Goal: Complete application form

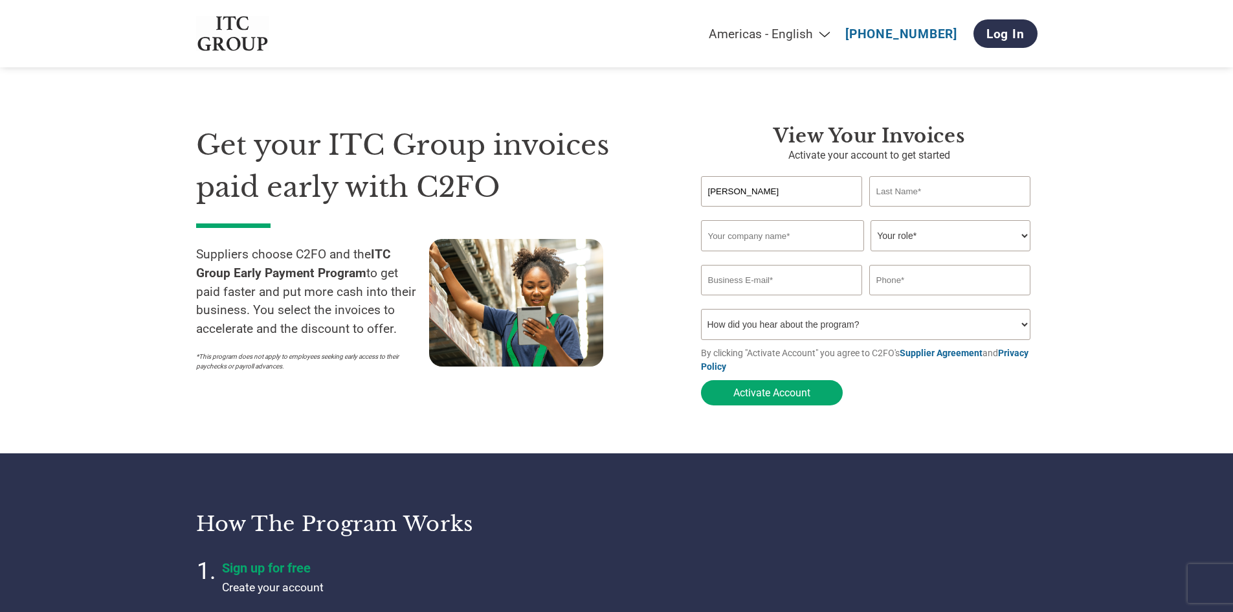
type input "[PERSON_NAME]"
type input "AAD TECH INDIA PRIVATE LIMITED"
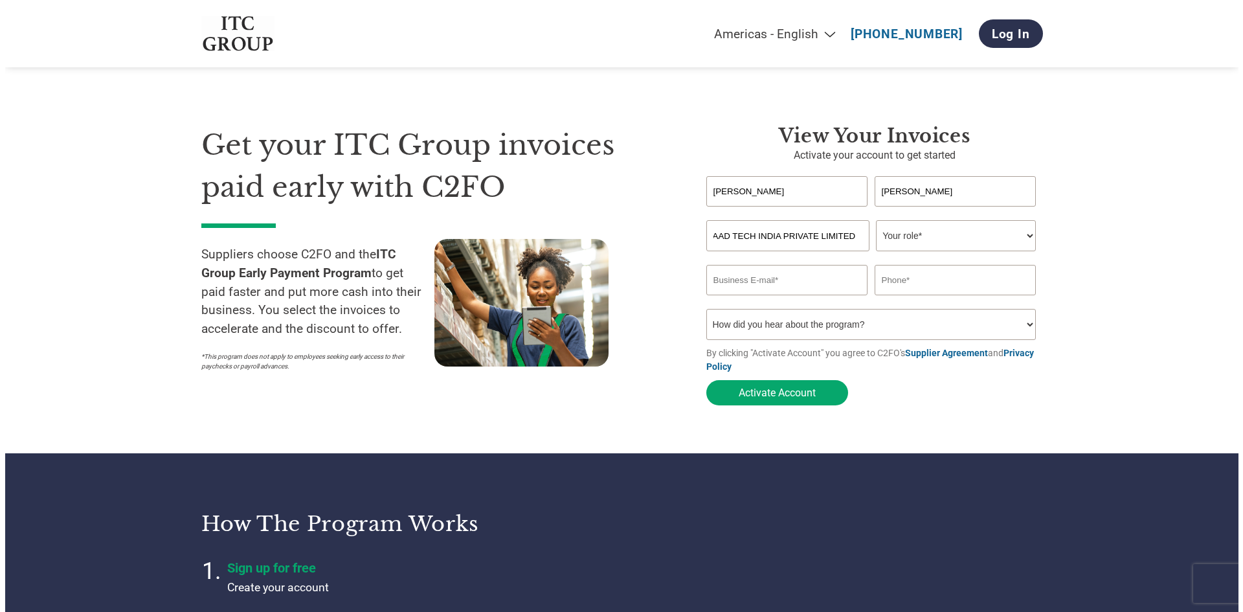
scroll to position [0, 0]
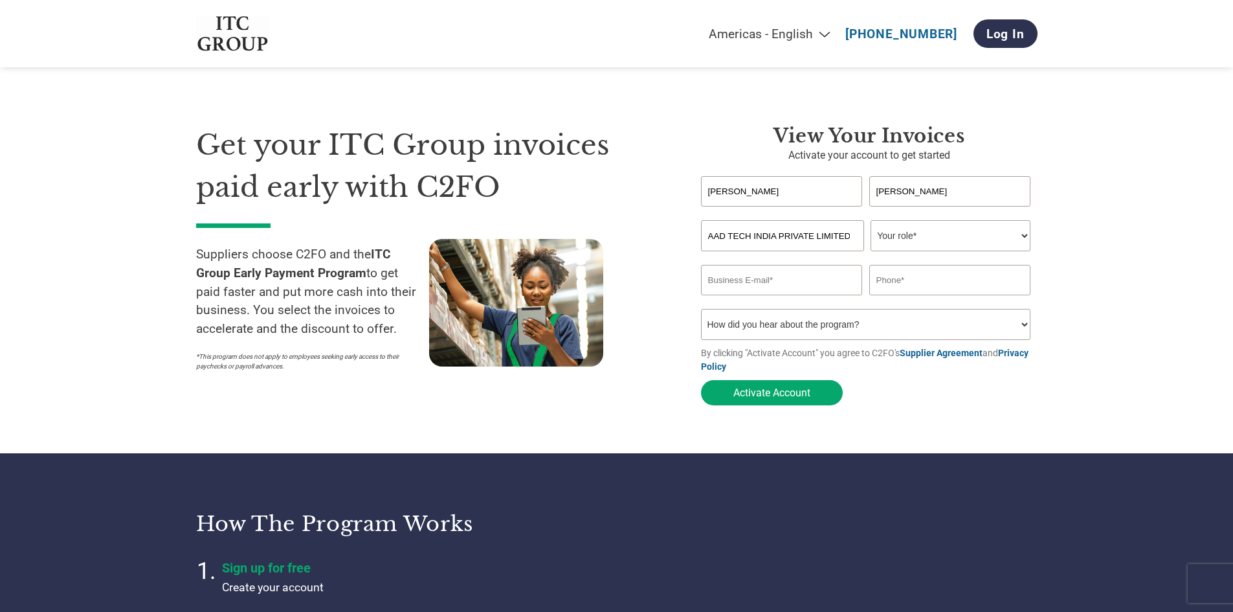
click at [985, 234] on select "Your role* CFO Controller Credit Manager Finance Director Treasurer CEO Preside…" at bounding box center [951, 235] width 160 height 31
select select "CFO"
click at [871, 221] on select "Your role* CFO Controller Credit Manager Finance Director Treasurer CEO Preside…" at bounding box center [951, 235] width 160 height 31
click at [791, 288] on input "email" at bounding box center [782, 280] width 162 height 30
type input "M"
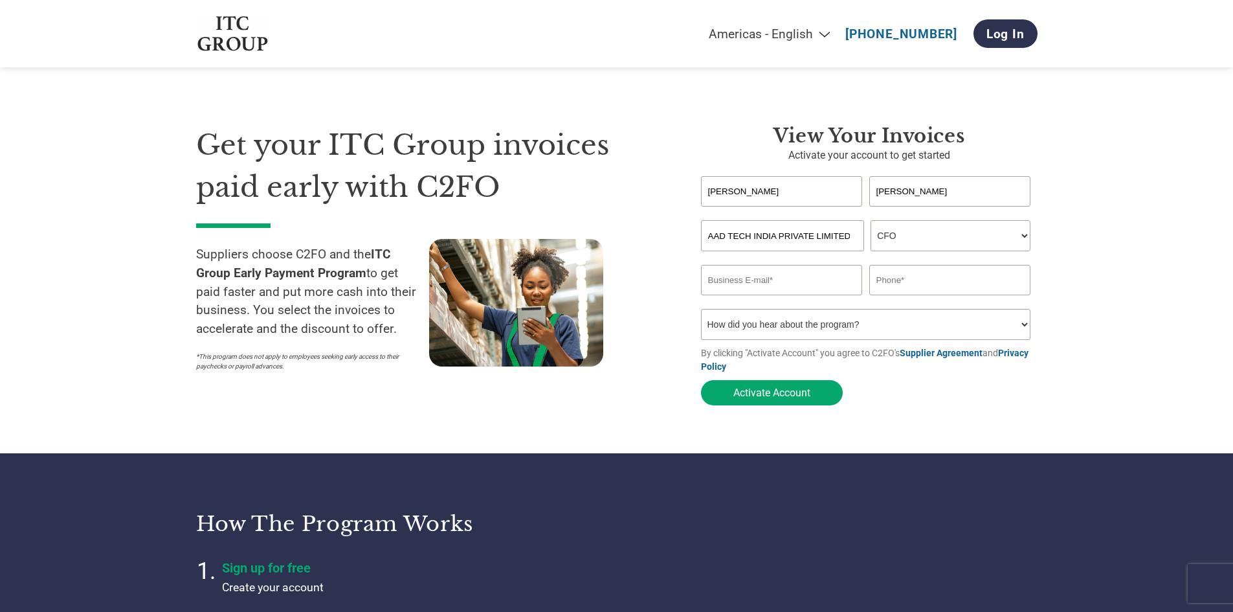
type input "M"
type input "mayur@aadtech.in"
type input "9967395557"
click at [902, 333] on select "How did you hear about the program? Received a letter Email Social Media Online…" at bounding box center [866, 324] width 330 height 31
select select "Email"
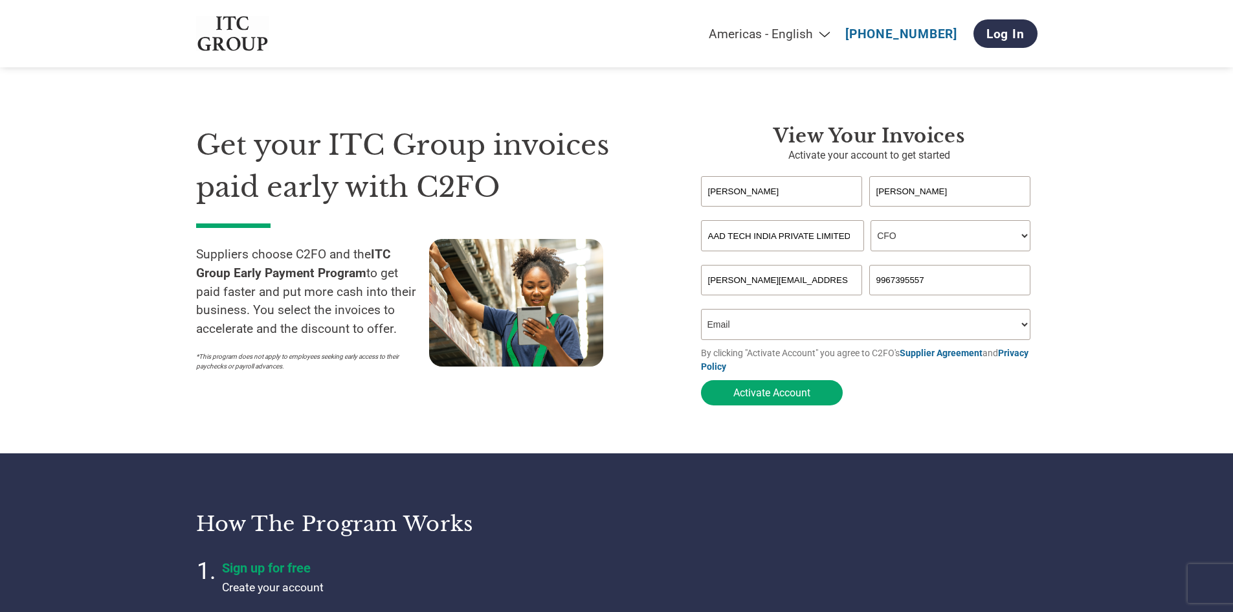
click at [701, 313] on select "How did you hear about the program? Received a letter Email Social Media Online…" at bounding box center [866, 324] width 330 height 31
click at [820, 399] on button "Activate Account" at bounding box center [772, 392] width 142 height 25
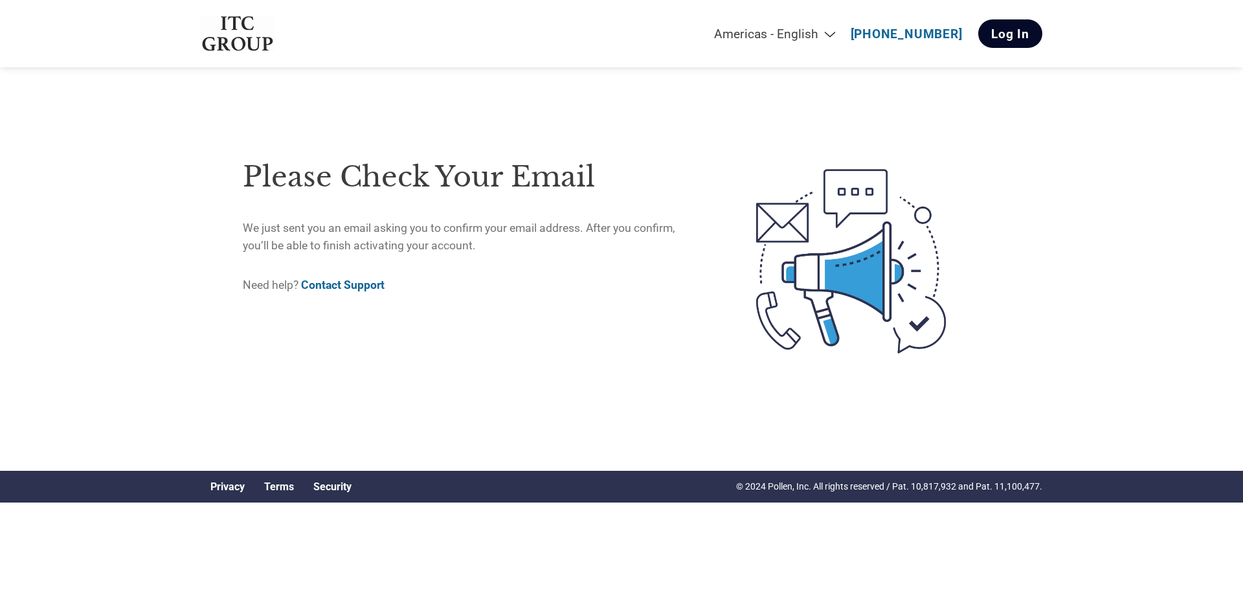
click at [1025, 32] on link "Log In" at bounding box center [1010, 33] width 64 height 28
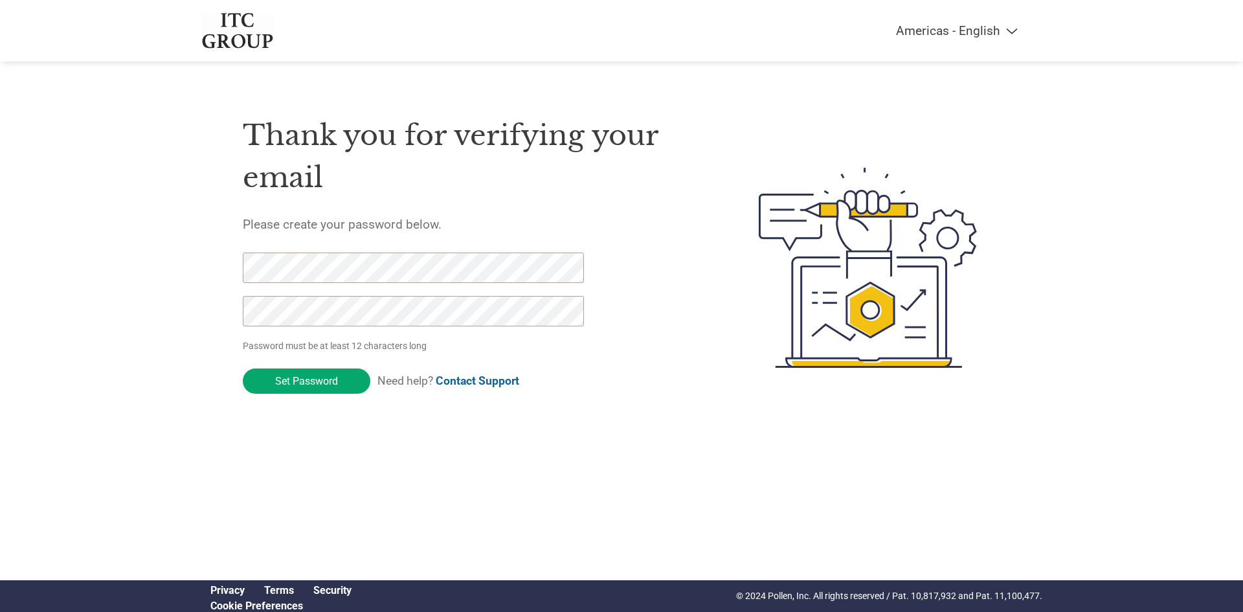
click at [682, 387] on div "Thank you for verifying your email Please create your password below. Password …" at bounding box center [470, 267] width 454 height 343
click at [320, 385] on input "Set Password" at bounding box center [307, 380] width 128 height 25
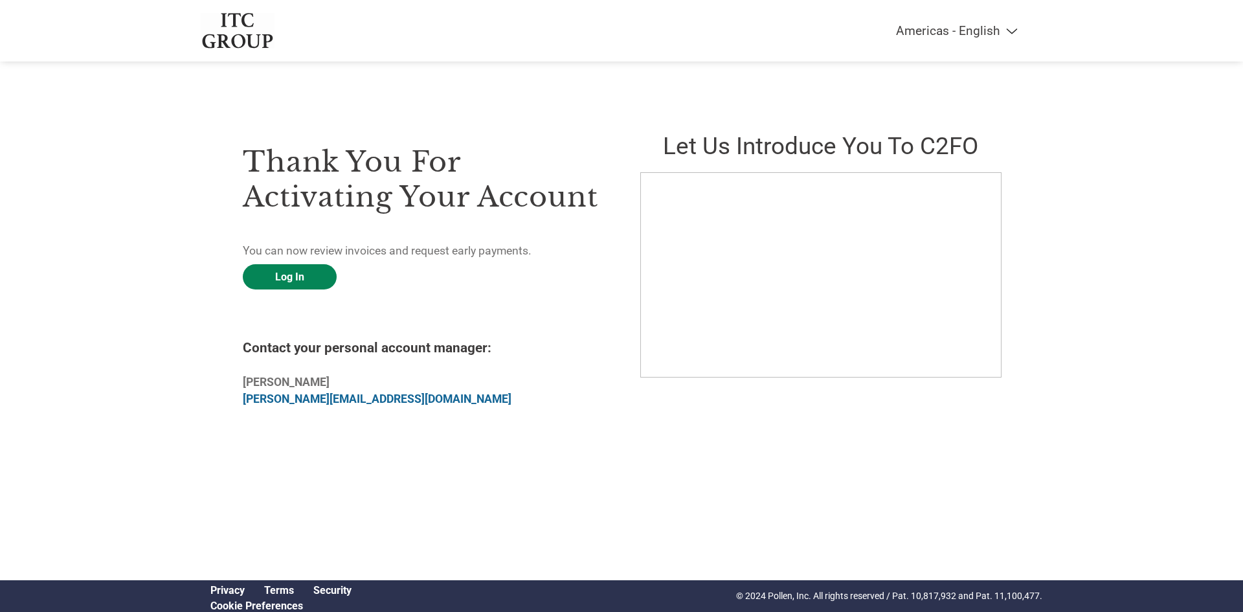
click at [324, 279] on link "Log In" at bounding box center [290, 276] width 94 height 25
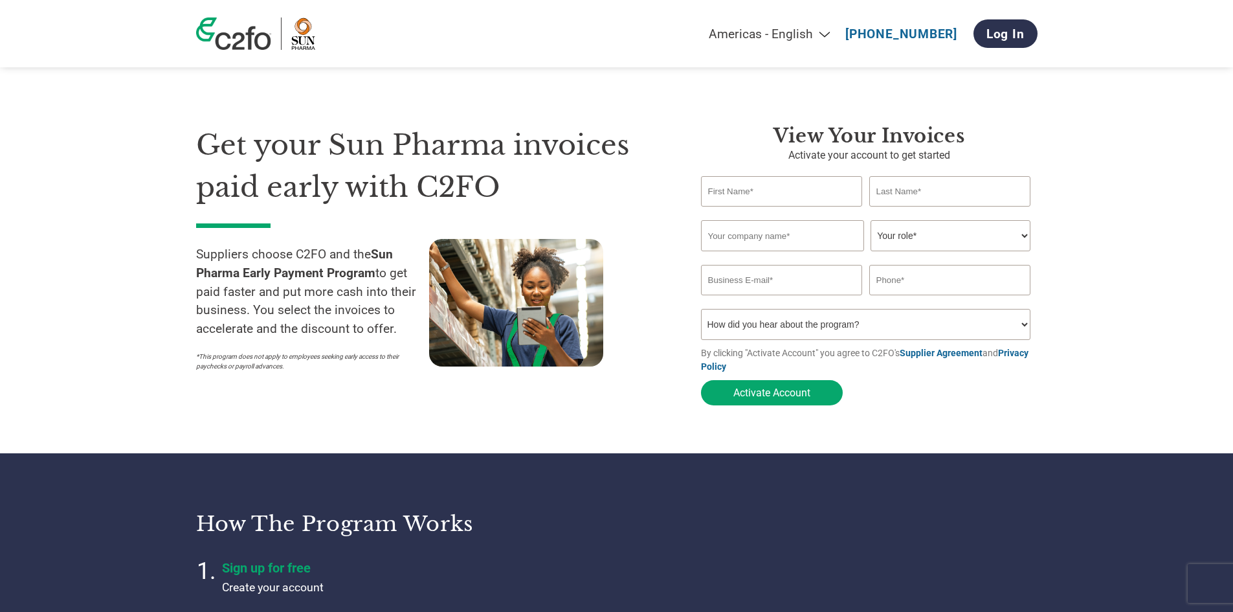
click at [776, 200] on input "text" at bounding box center [782, 191] width 162 height 30
type input "R"
type input "Rahul"
type input "Bhargava"
type input "Airpac Cleantech Private Limited"
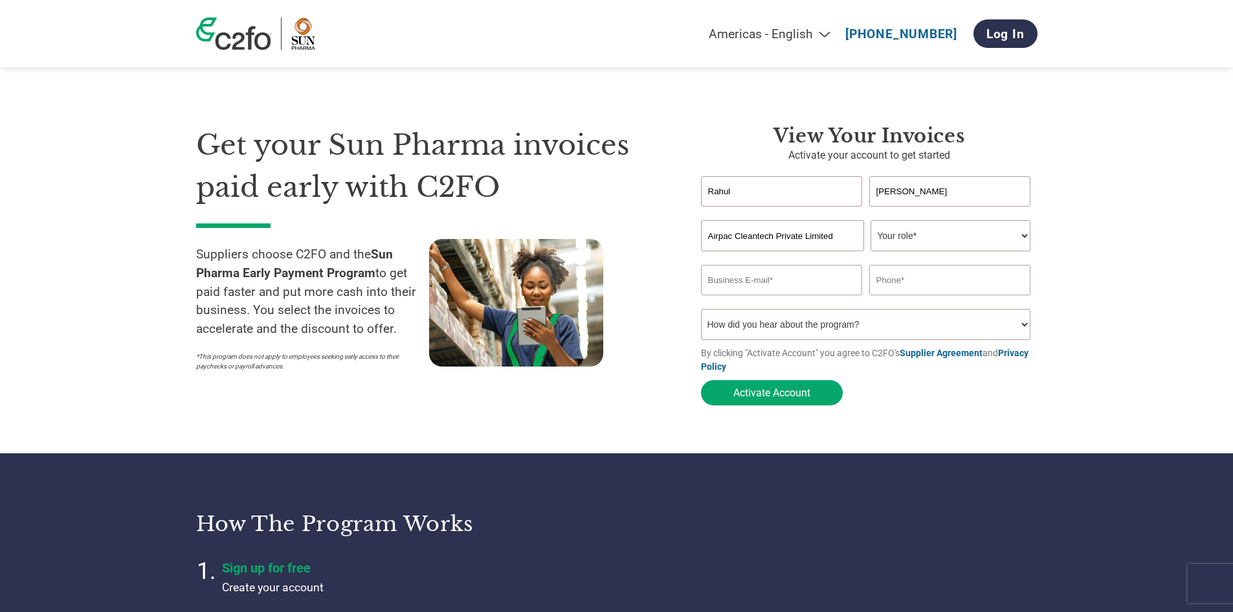
click at [989, 240] on select "Your role* CFO Controller Credit Manager Finance Director Treasurer CEO Preside…" at bounding box center [951, 235] width 160 height 31
select select "OWNER_FOUNDER"
click at [871, 221] on select "Your role* CFO Controller Credit Manager Finance Director Treasurer CEO Preside…" at bounding box center [951, 235] width 160 height 31
click at [783, 279] on input "email" at bounding box center [782, 280] width 162 height 30
type input "rahul@airpaccleantech.com"
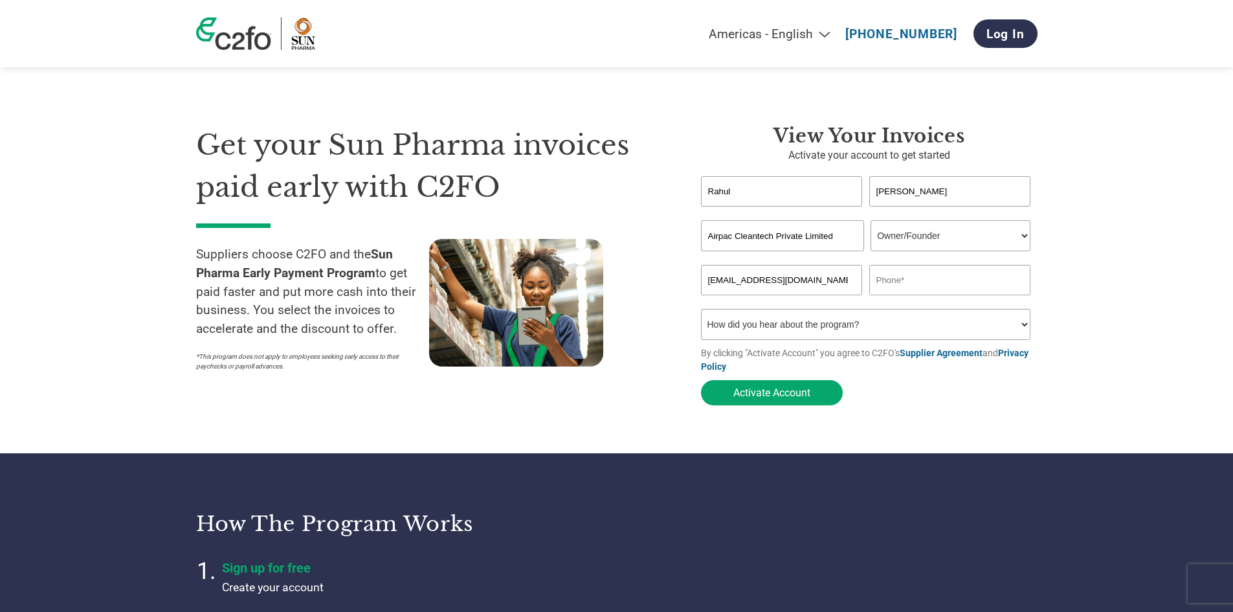
click at [900, 263] on div "Invalid company name or company name is too long" at bounding box center [869, 258] width 337 height 14
click at [905, 274] on input "text" at bounding box center [950, 280] width 162 height 30
click at [967, 288] on input "text" at bounding box center [950, 280] width 162 height 30
click at [959, 284] on input "text" at bounding box center [950, 280] width 162 height 30
type input "9820154280"
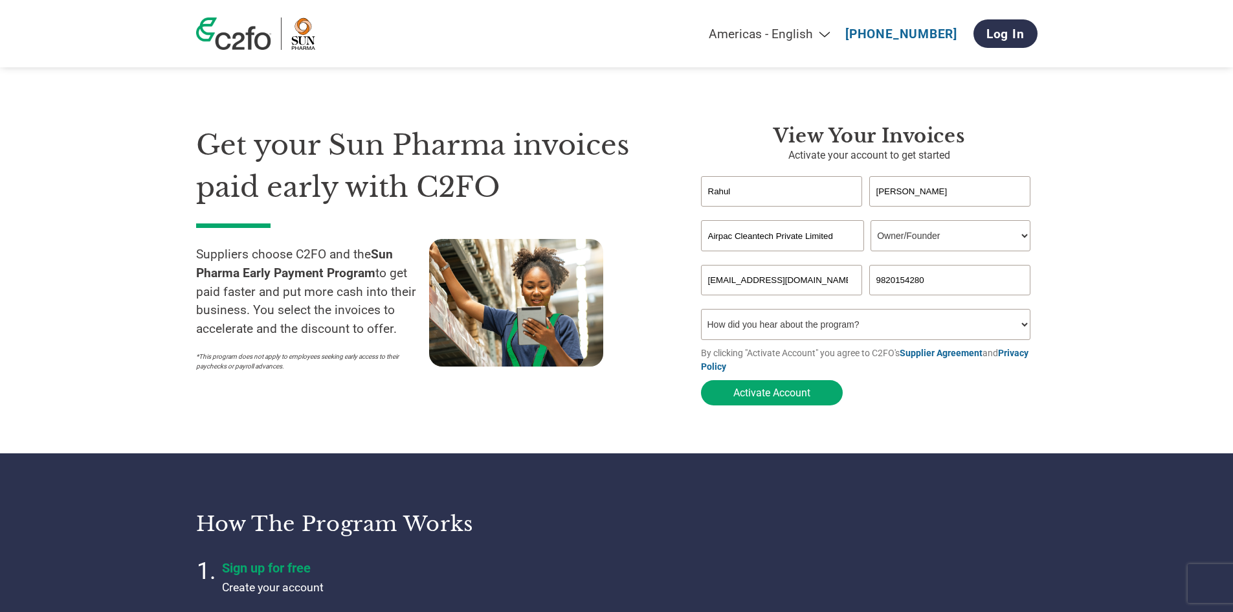
click at [1116, 353] on section "Get your Sun Pharma invoices paid early with C2FO Suppliers choose C2FO and the…" at bounding box center [616, 252] width 1233 height 401
click at [976, 336] on select "How did you hear about the program? Received a letter Email Social Media Online…" at bounding box center [866, 324] width 330 height 31
select select "Other"
click at [701, 313] on select "How did you hear about the program? Received a letter Email Social Media Online…" at bounding box center [866, 324] width 330 height 31
click at [807, 402] on button "Activate Account" at bounding box center [772, 392] width 142 height 25
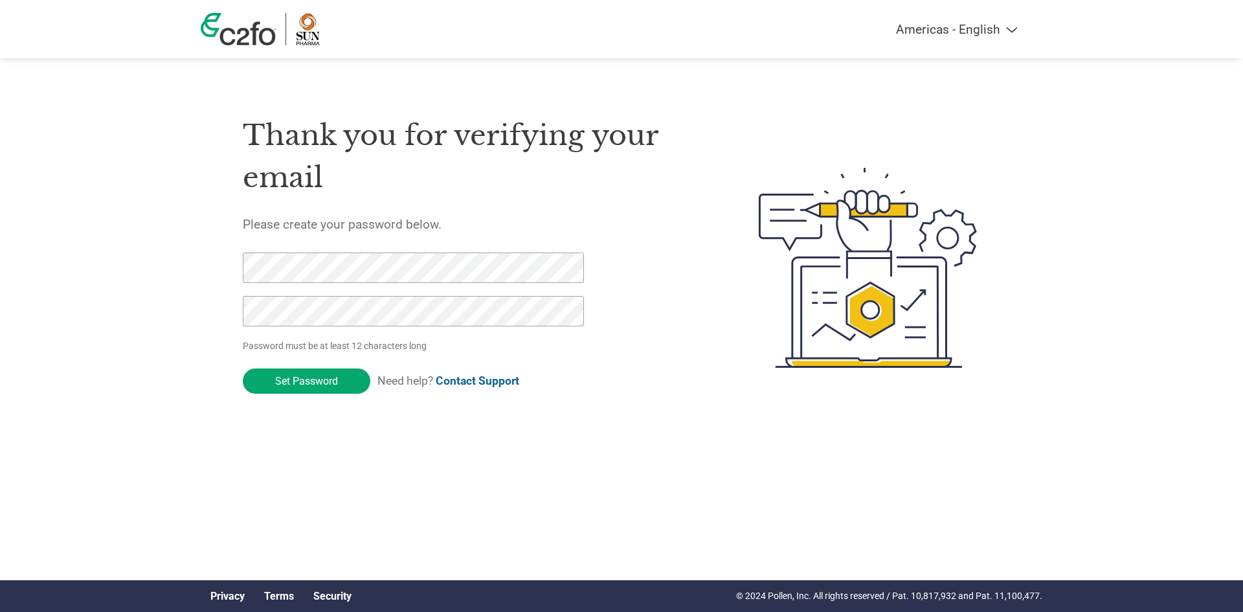
click at [674, 353] on div "Thank you for verifying your email Please create your password below. Password …" at bounding box center [470, 267] width 454 height 343
click at [350, 386] on input "Set Password" at bounding box center [307, 380] width 128 height 25
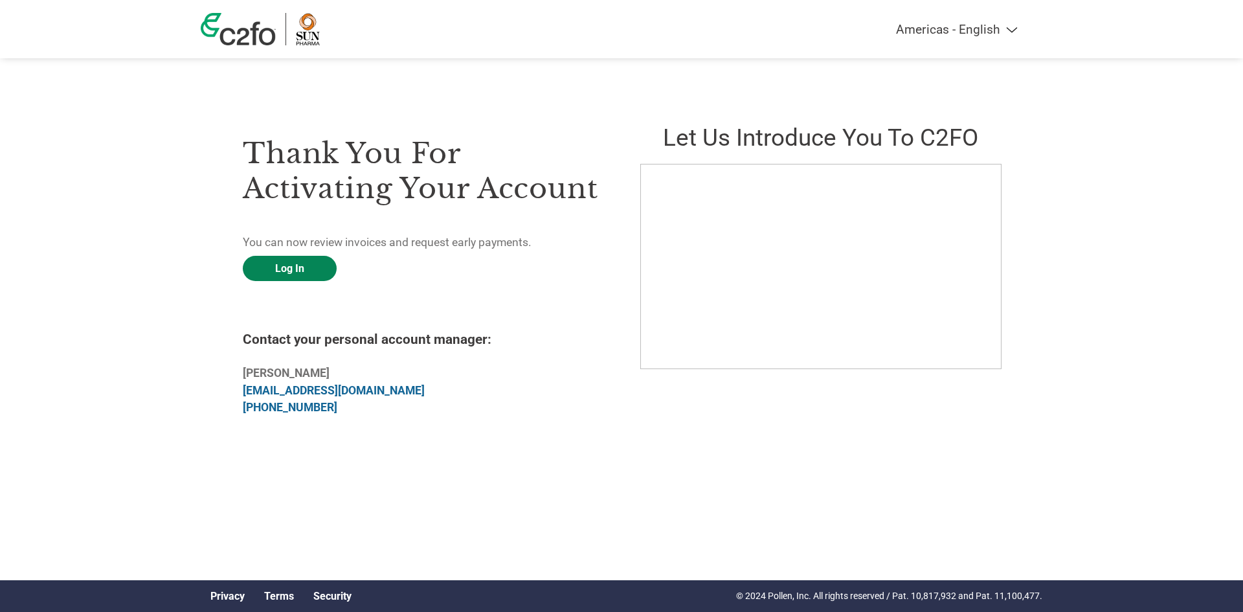
click at [311, 272] on link "Log In" at bounding box center [290, 268] width 94 height 25
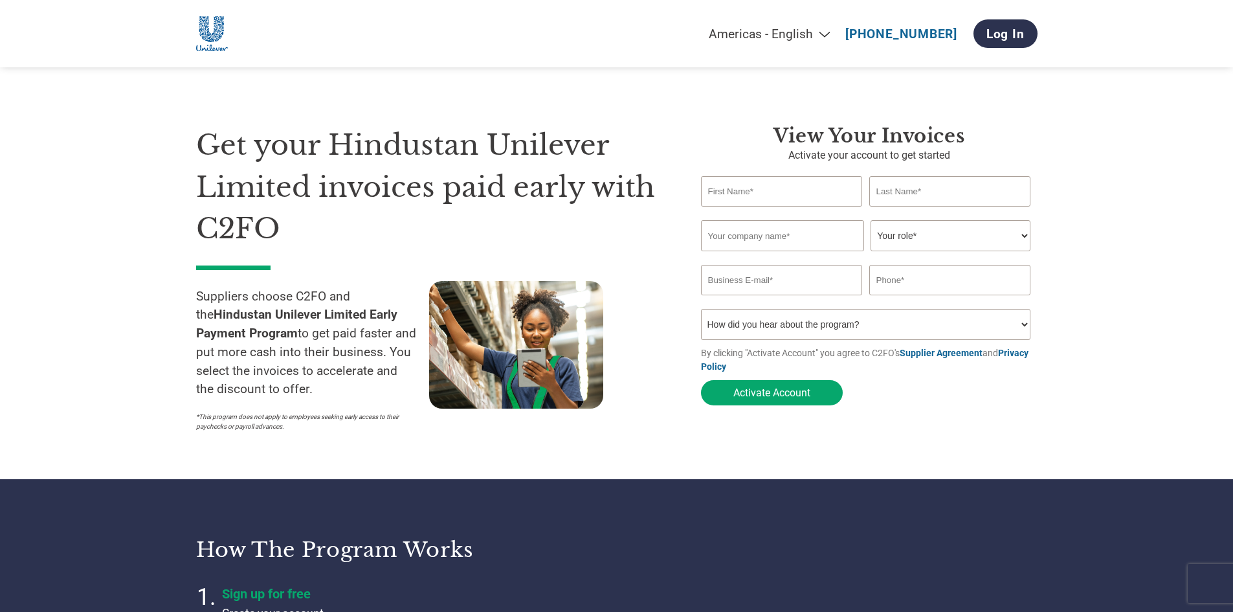
click at [760, 201] on input "text" at bounding box center [782, 191] width 162 height 30
type input "Rahul"
click at [904, 183] on input "text" at bounding box center [950, 191] width 162 height 30
type input "Bhargava"
click at [789, 240] on input "text" at bounding box center [782, 235] width 163 height 31
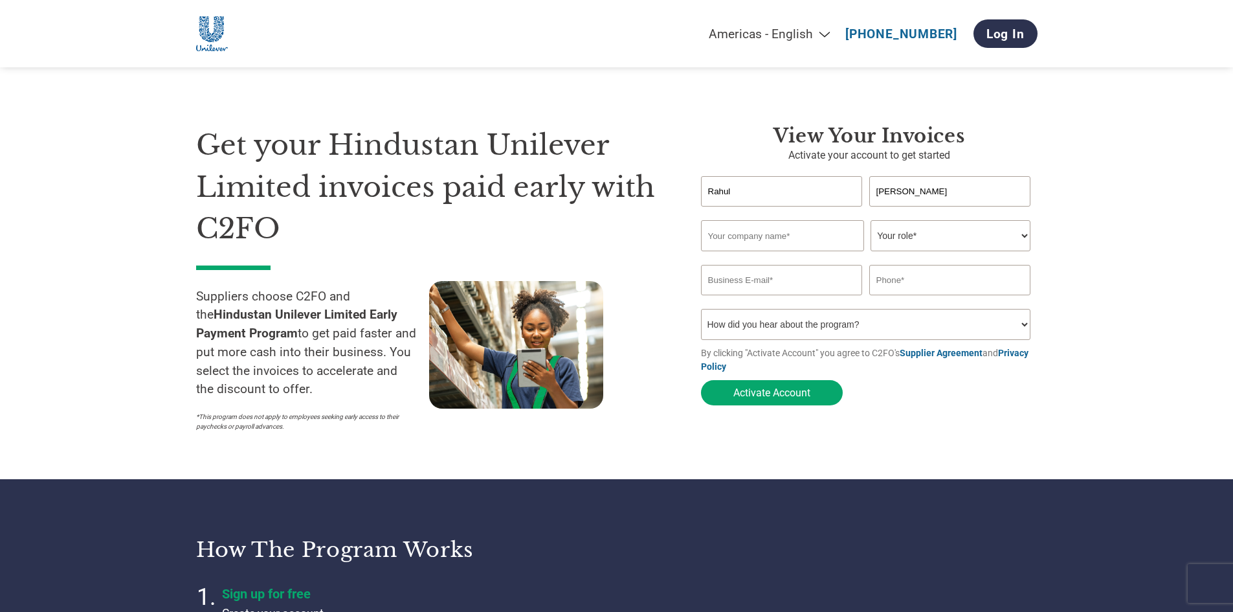
paste input "Melfrank Engineering Industries LLP"
type input "Melfrank Engineering Industries LLP"
click at [950, 239] on select "Your role* CFO Controller Credit Manager Finance Director Treasurer CEO Preside…" at bounding box center [951, 235] width 160 height 31
select select "OWNER_FOUNDER"
click at [871, 221] on select "Your role* CFO Controller Credit Manager Finance Director Treasurer CEO Preside…" at bounding box center [951, 235] width 160 height 31
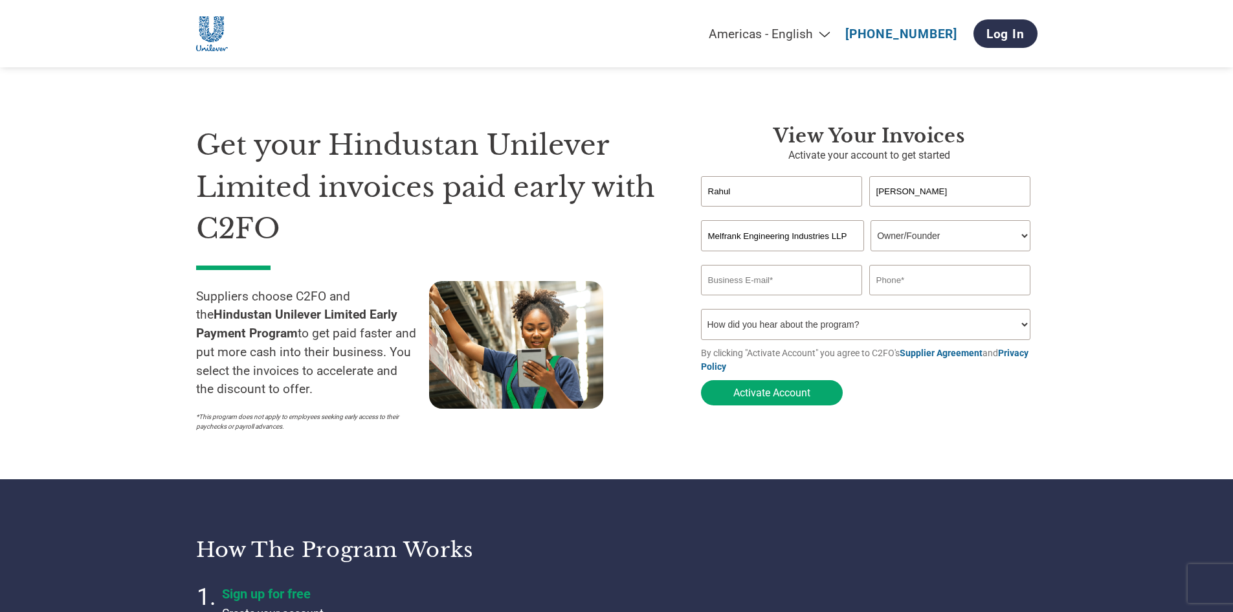
click at [805, 270] on input "email" at bounding box center [782, 280] width 162 height 30
click at [737, 279] on input "email" at bounding box center [782, 280] width 162 height 30
type input "rahul@aadtech.in"
type input "9820154280"
click at [767, 319] on select "How did you hear about the program? Received a letter Email Social Media Online…" at bounding box center [866, 324] width 330 height 31
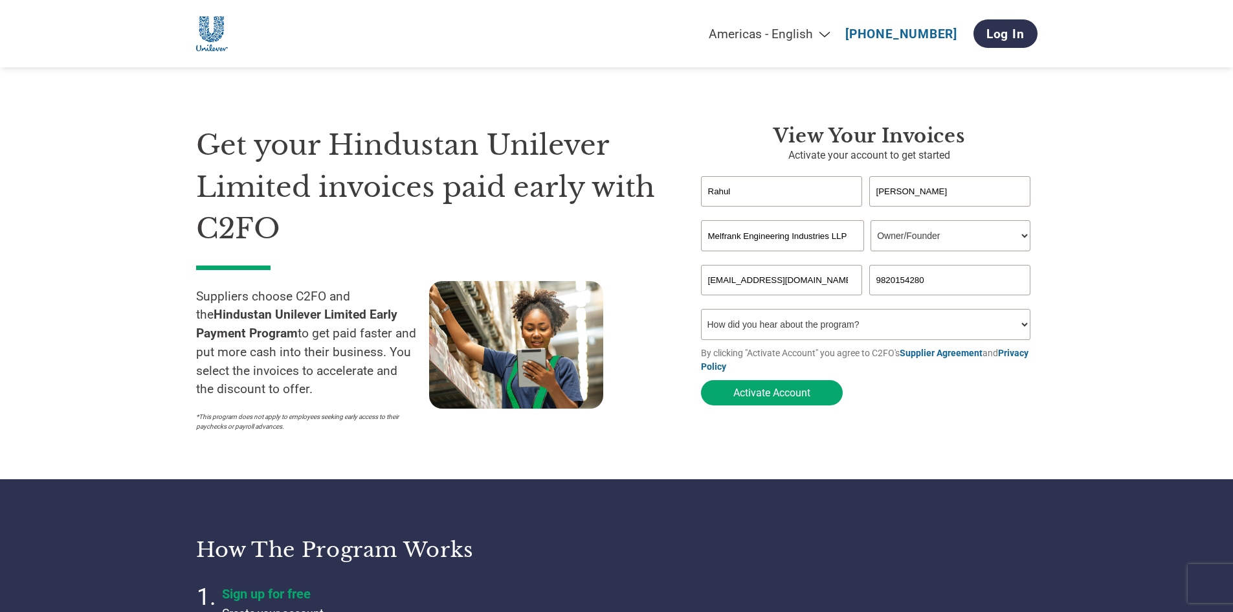
select select "Other"
click at [701, 313] on select "How did you hear about the program? Received a letter Email Social Media Online…" at bounding box center [866, 324] width 330 height 31
click at [776, 394] on button "Activate Account" at bounding box center [772, 392] width 142 height 25
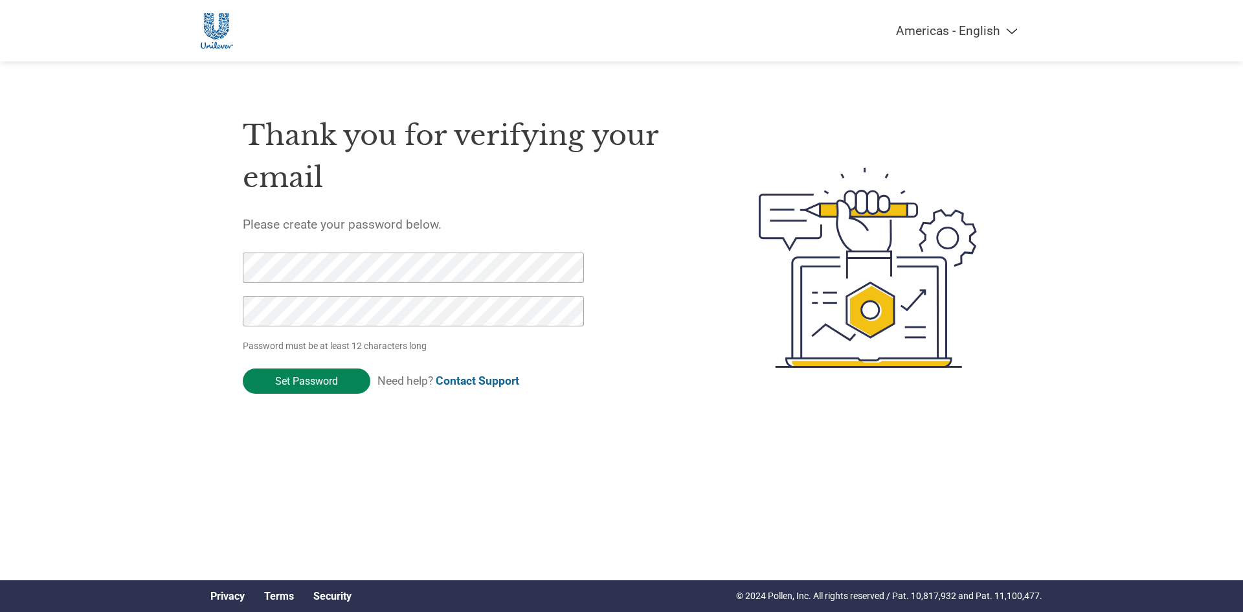
click at [286, 380] on input "Set Password" at bounding box center [307, 380] width 128 height 25
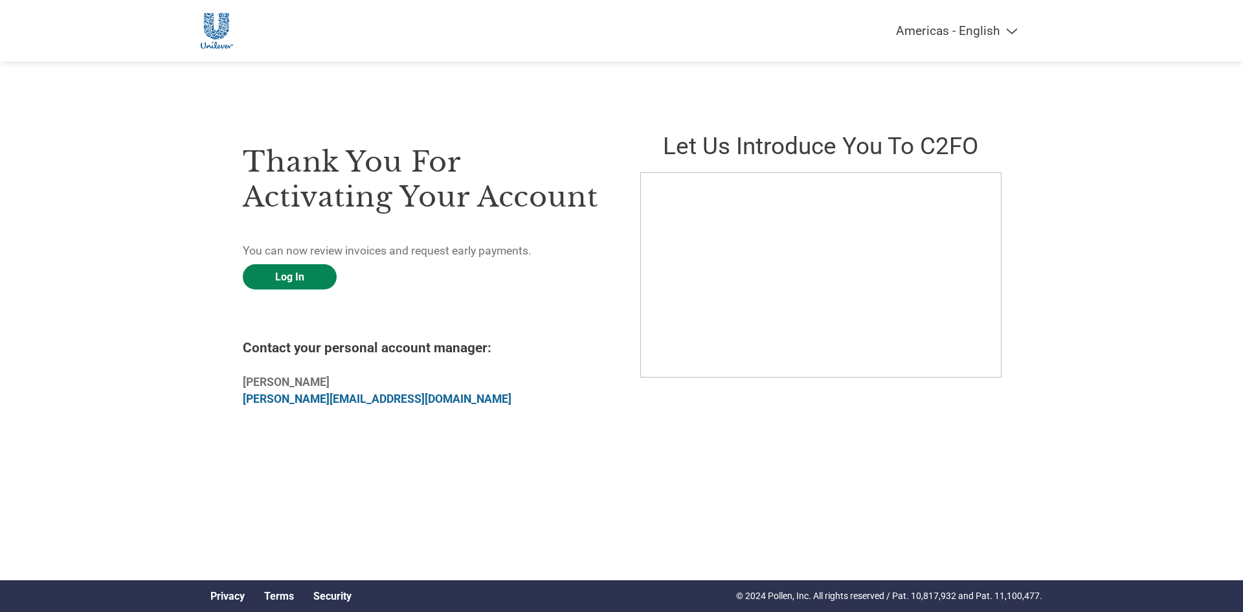
click at [312, 280] on link "Log In" at bounding box center [290, 276] width 94 height 25
